Goal: Task Accomplishment & Management: Manage account settings

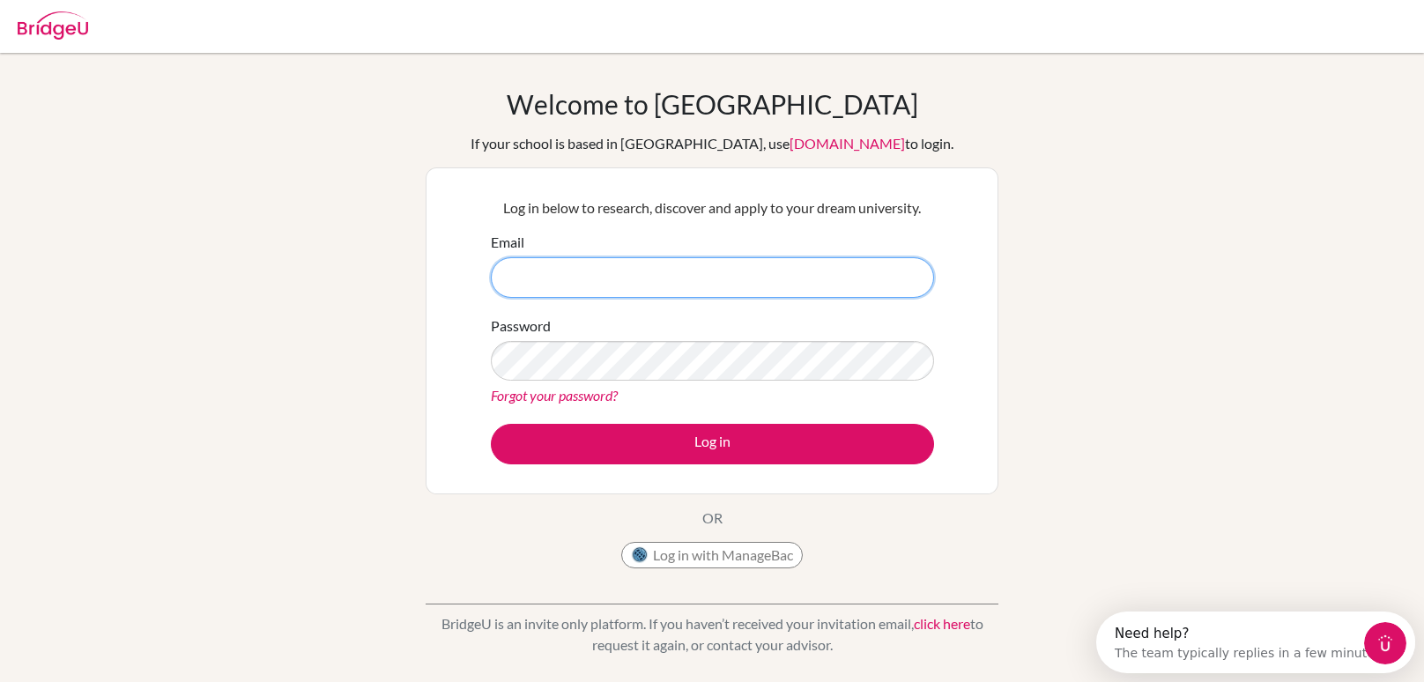
click at [636, 277] on input "Email" at bounding box center [712, 277] width 443 height 41
type input "e"
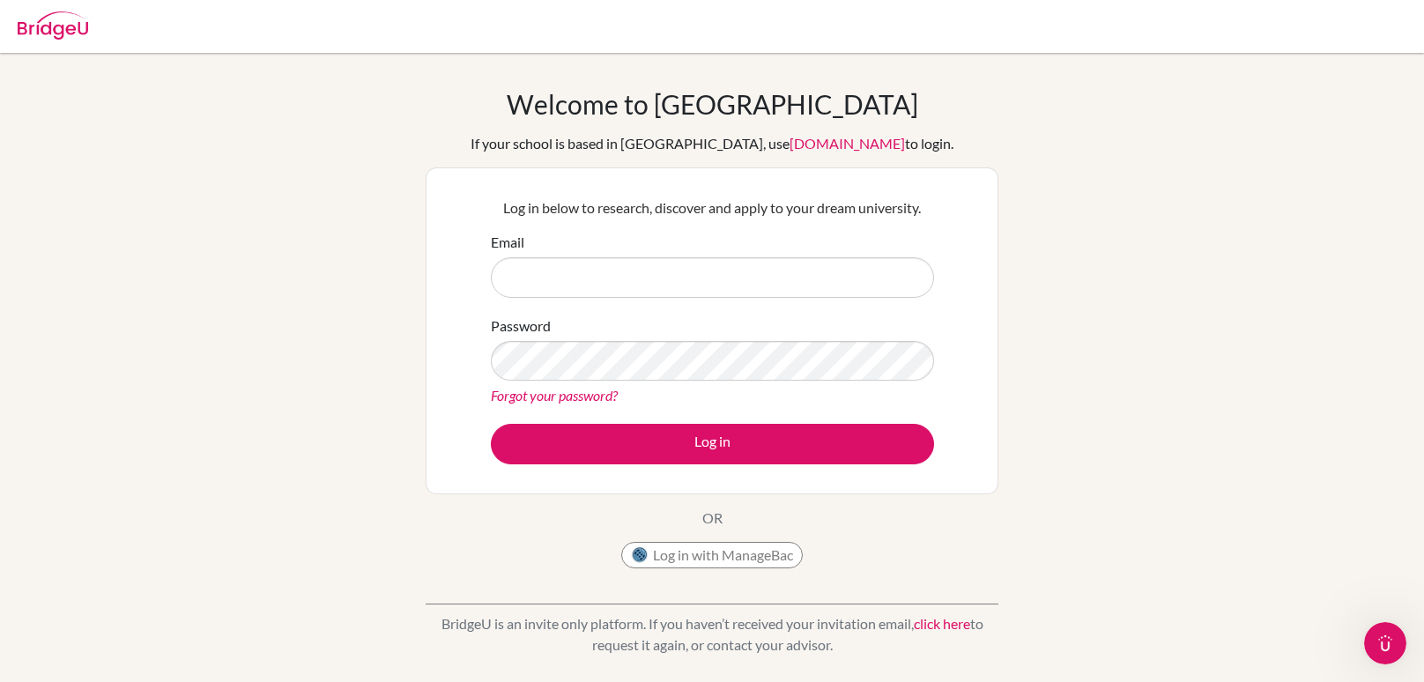
click at [1140, 224] on div "Welcome to BridgeU If your school is based in China, use app.bridge-u.com.cn to…" at bounding box center [712, 376] width 1424 height 576
click at [594, 393] on link "Forgot your password?" at bounding box center [554, 395] width 127 height 17
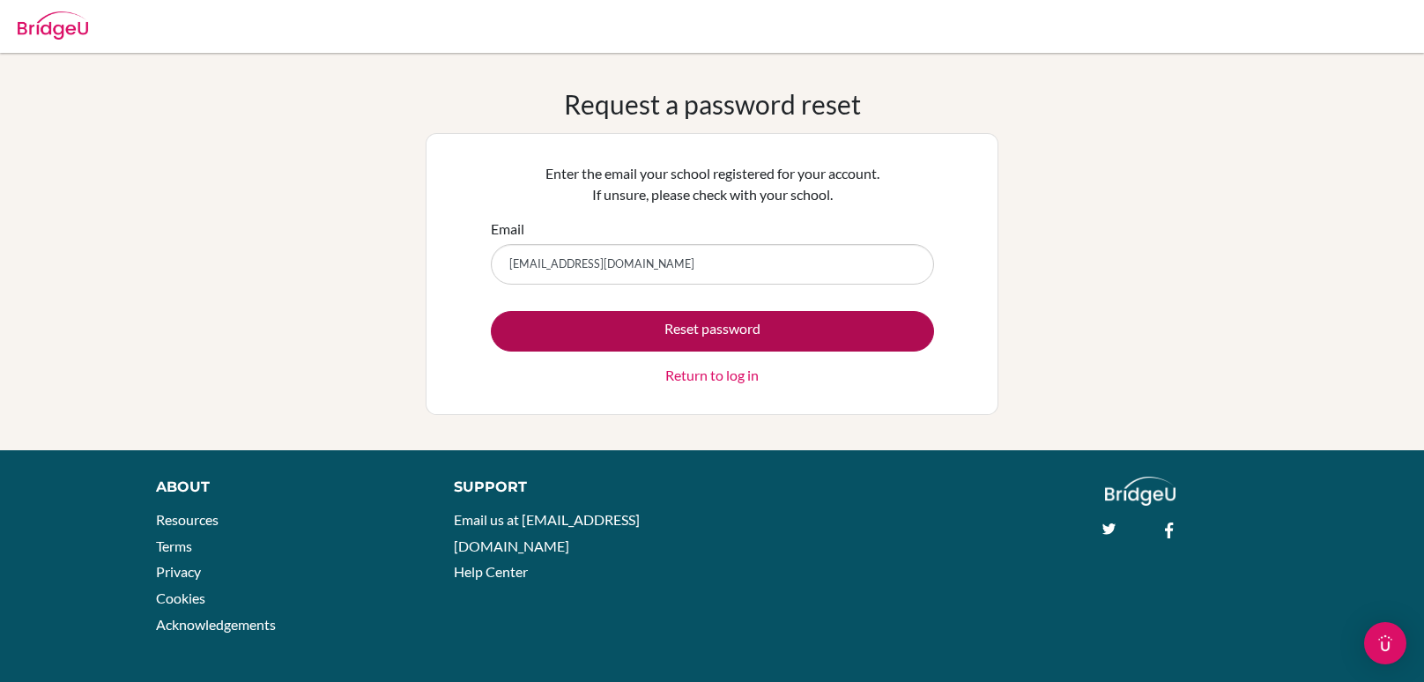
type input "erickgonzalez@student.esmv.edu.hn"
click at [650, 322] on button "Reset password" at bounding box center [712, 331] width 443 height 41
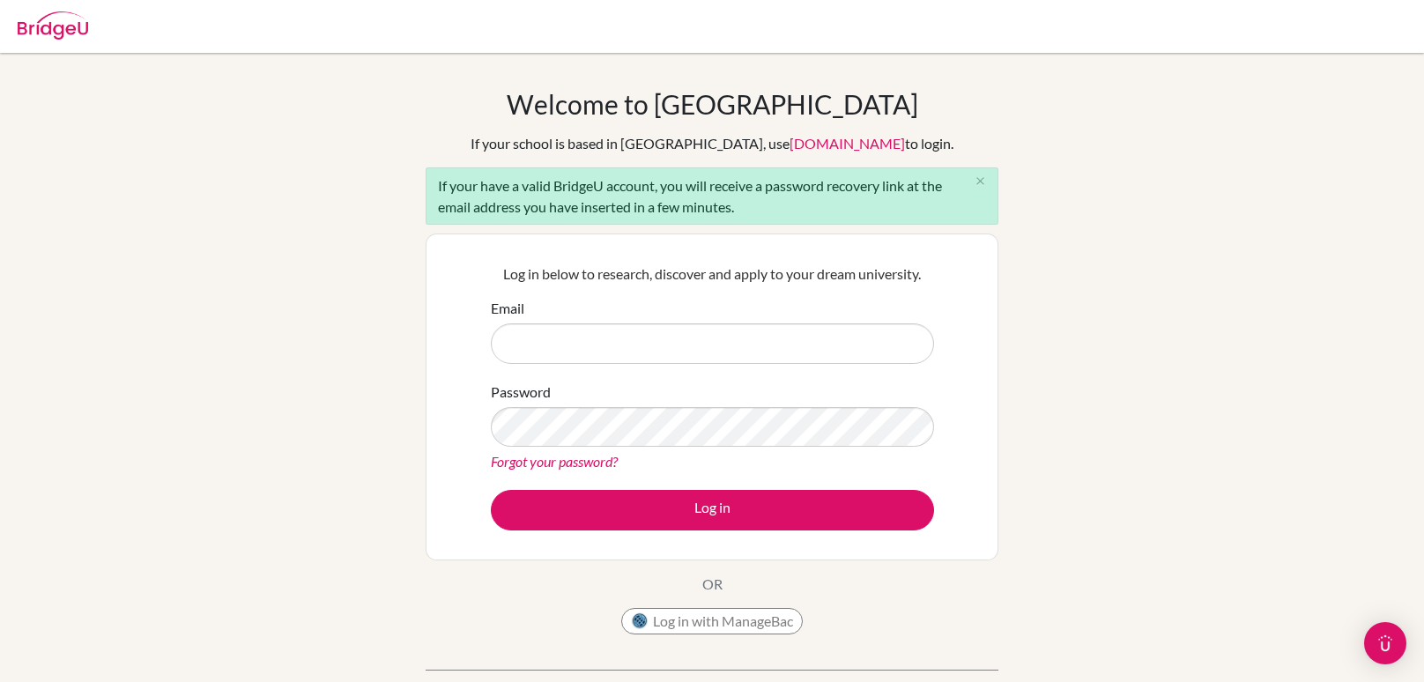
click at [581, 464] on link "Forgot your password?" at bounding box center [554, 461] width 127 height 17
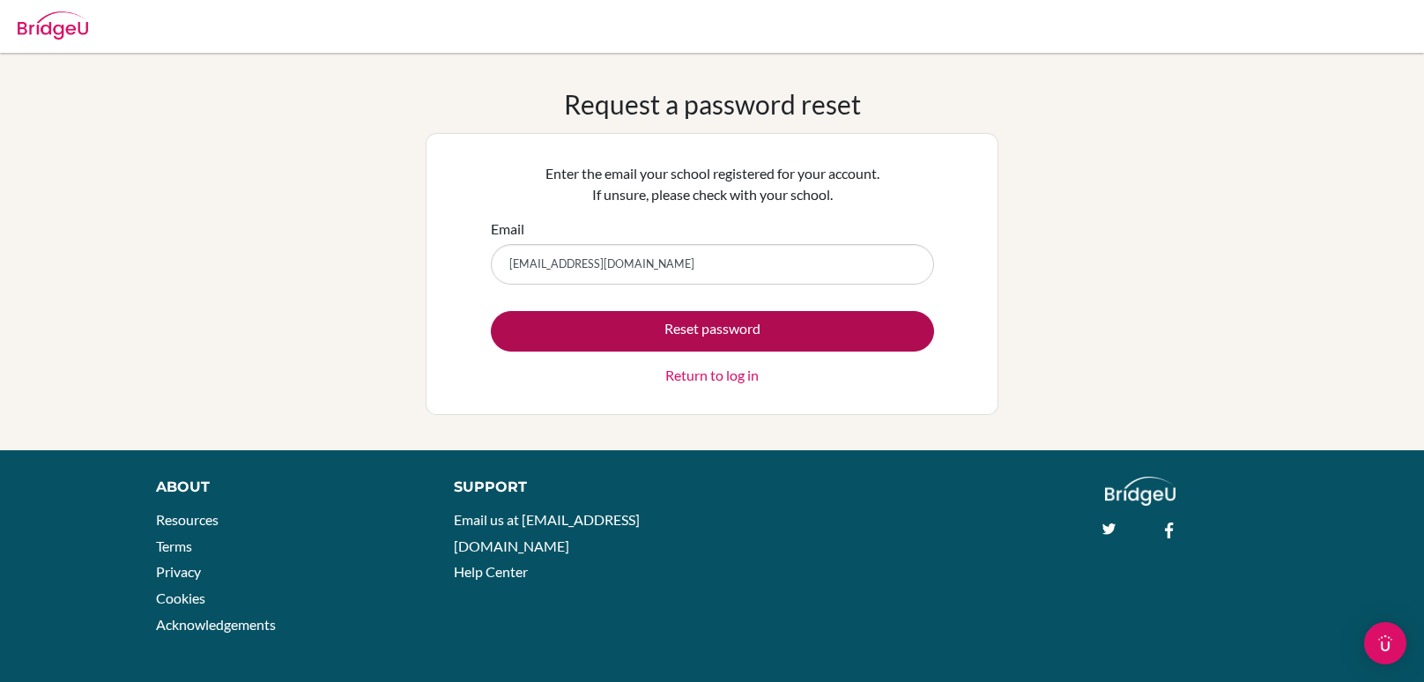
type input "[EMAIL_ADDRESS][DOMAIN_NAME]"
click at [702, 339] on button "Reset password" at bounding box center [712, 331] width 443 height 41
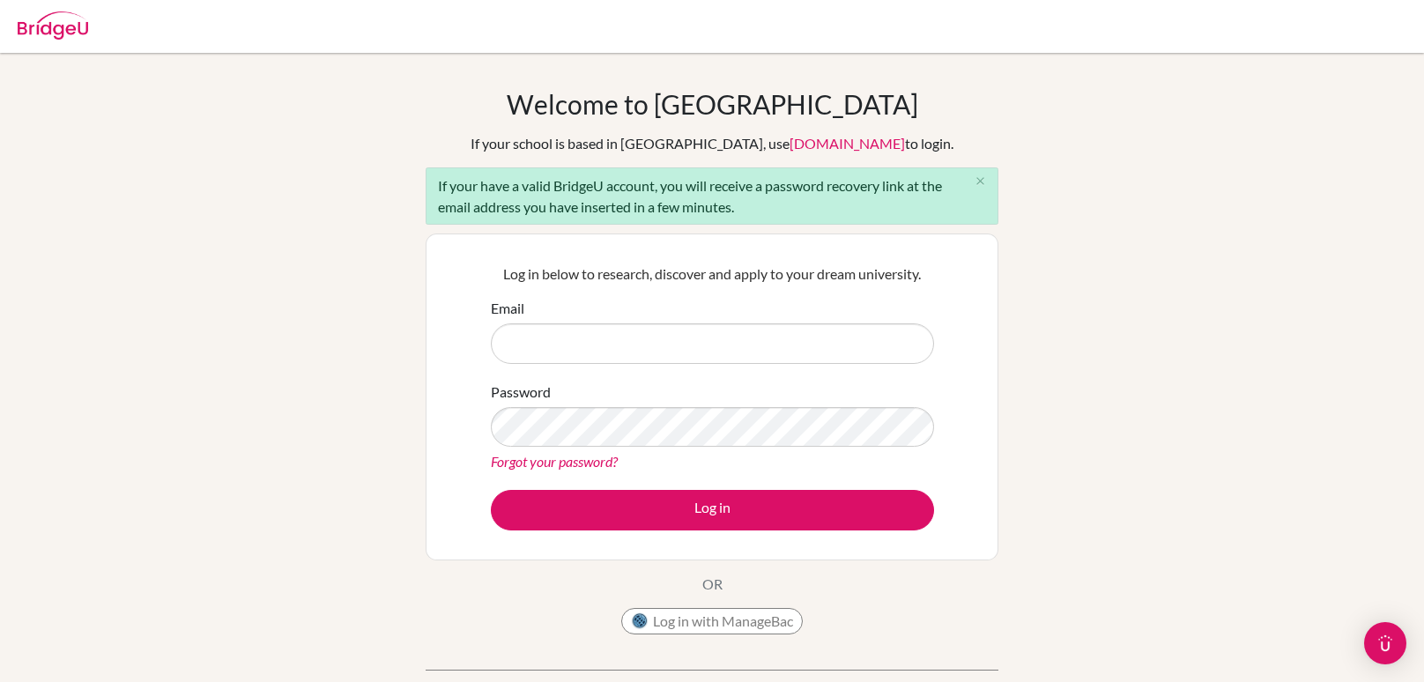
click at [573, 458] on link "Forgot your password?" at bounding box center [554, 461] width 127 height 17
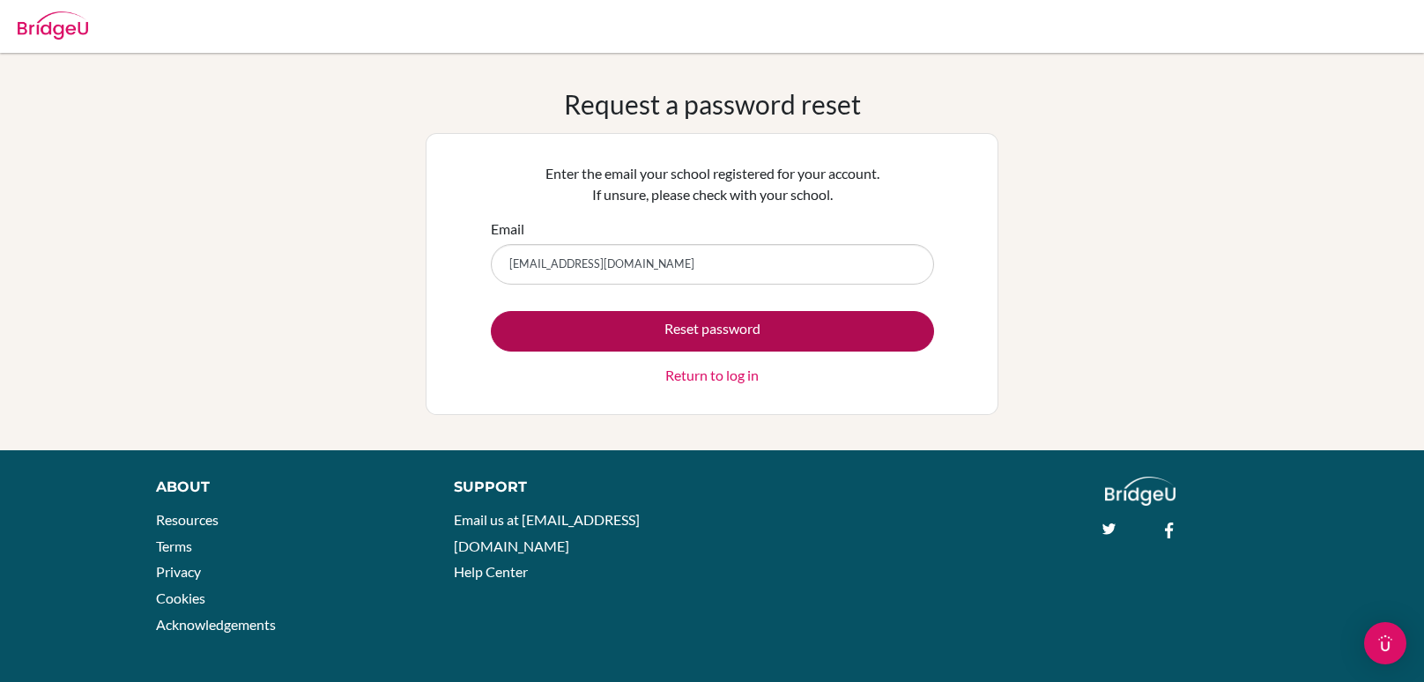
type input "[EMAIL_ADDRESS][DOMAIN_NAME]"
click at [683, 335] on button "Reset password" at bounding box center [712, 331] width 443 height 41
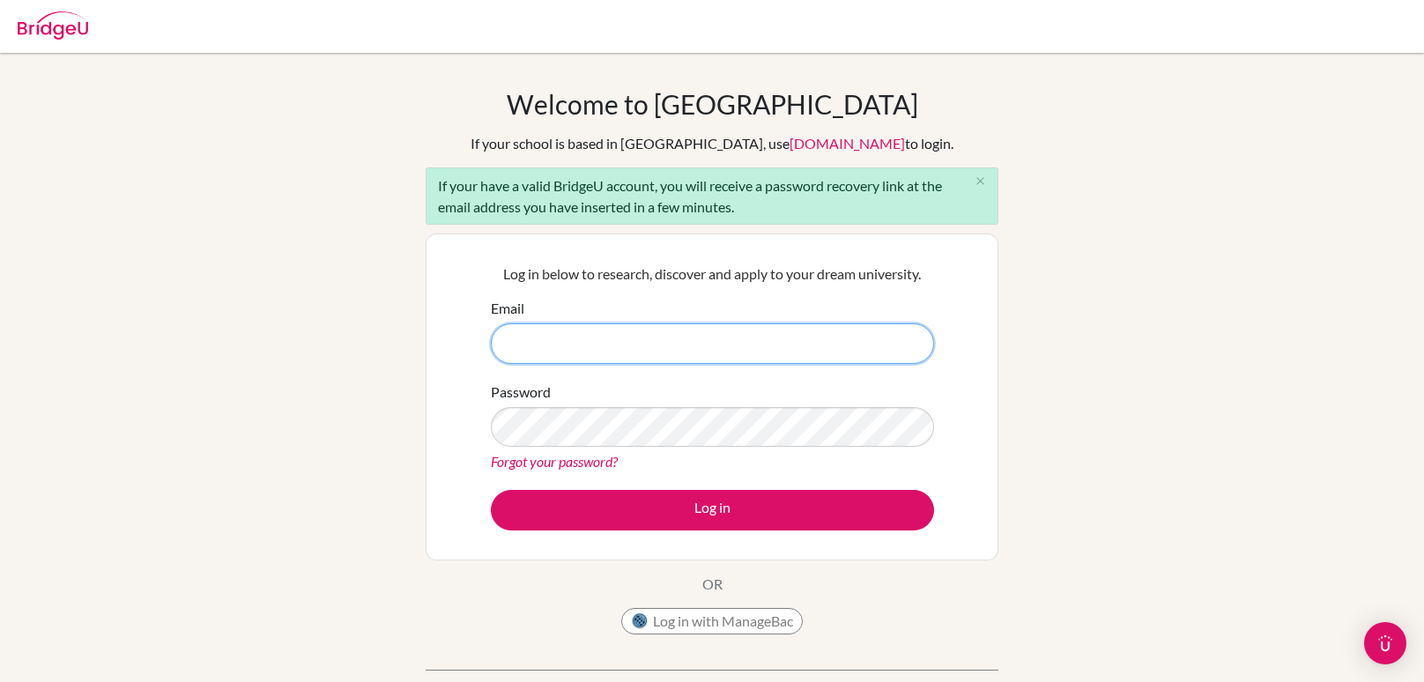
click at [671, 343] on input "Email" at bounding box center [712, 343] width 443 height 41
paste input "[EMAIL_ADDRESS][DOMAIN_NAME]"
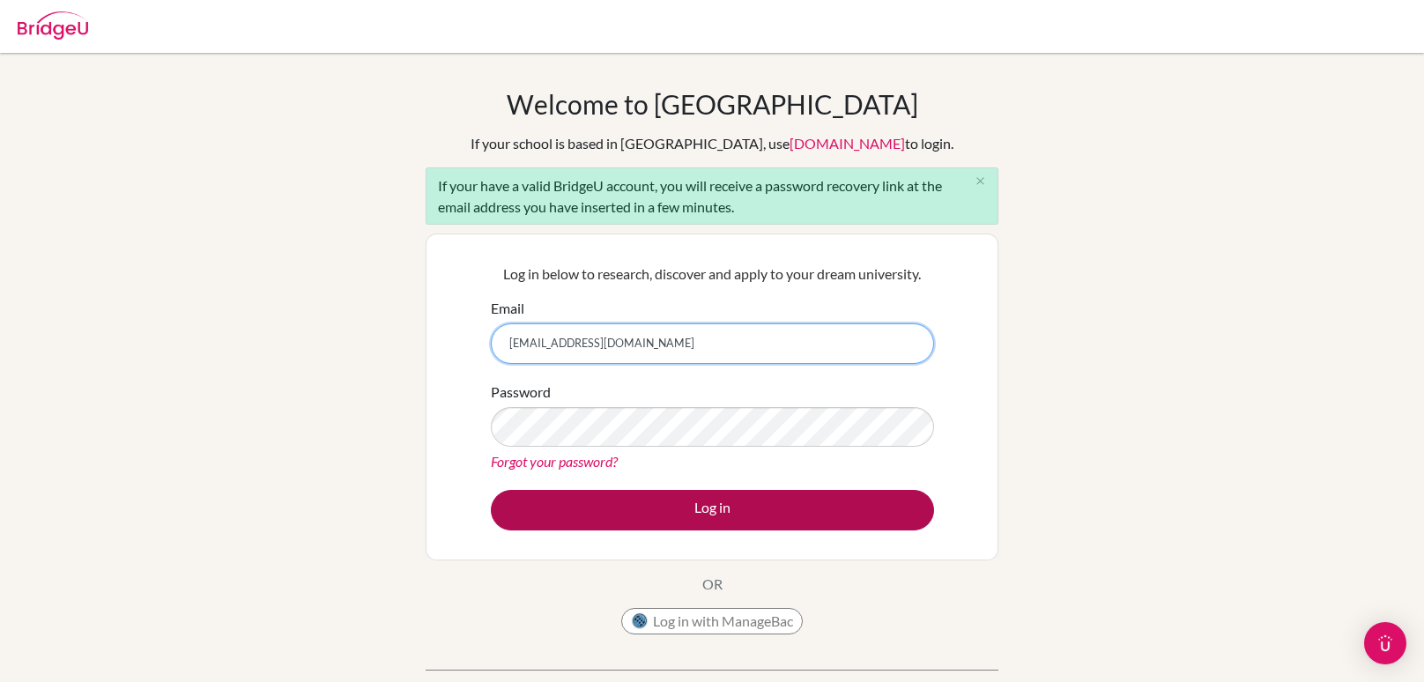
type input "erickgonzalez@student.esmv.edu.hn"
click at [723, 498] on button "Log in" at bounding box center [712, 510] width 443 height 41
